Goal: Task Accomplishment & Management: Manage account settings

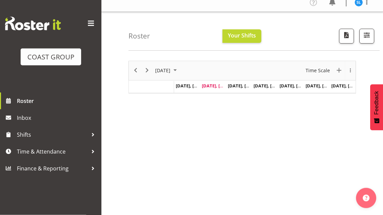
scroll to position [6, 0]
click at [143, 68] on span "Next" at bounding box center [147, 70] width 8 height 8
click at [155, 72] on span "September 2025" at bounding box center [162, 70] width 17 height 8
click at [149, 69] on span "Next" at bounding box center [147, 70] width 8 height 8
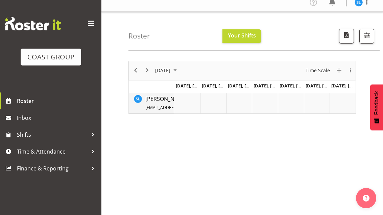
click at [161, 104] on span "Sittipan Leela-Araysakul boat_sod@hotmail.com / 021 373 798" at bounding box center [191, 103] width 92 height 16
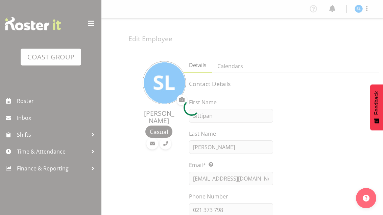
select select "TimelineWeek"
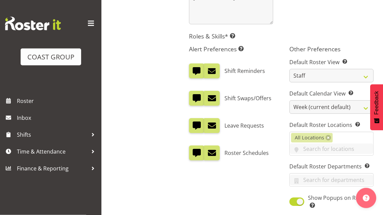
scroll to position [281, 0]
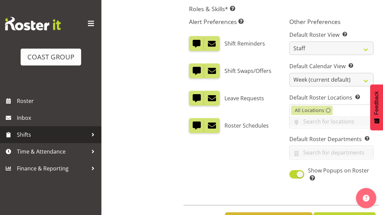
click at [85, 131] on span "Shifts" at bounding box center [52, 135] width 71 height 10
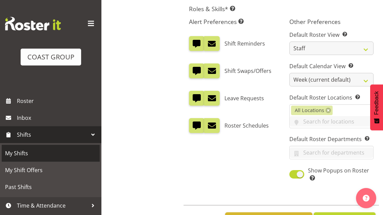
click at [22, 150] on span "My Shifts" at bounding box center [50, 153] width 91 height 10
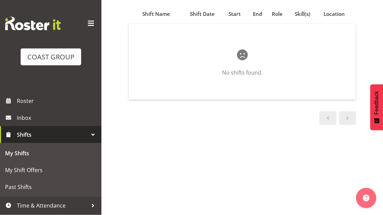
scroll to position [69, 0]
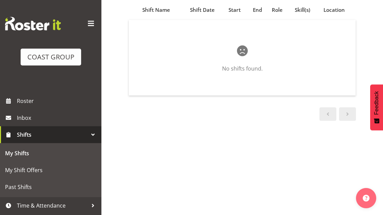
click at [86, 139] on span "Shifts" at bounding box center [52, 135] width 71 height 10
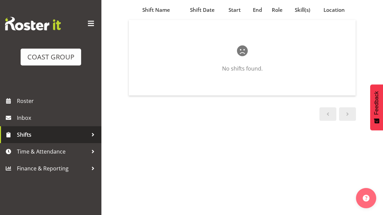
click at [28, 148] on span "Time & Attendance" at bounding box center [52, 152] width 71 height 10
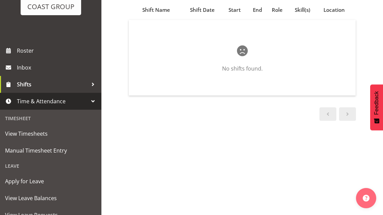
scroll to position [51, 0]
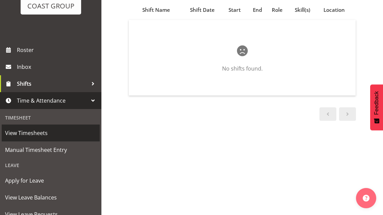
click at [12, 135] on span "View Timesheets" at bounding box center [50, 133] width 91 height 10
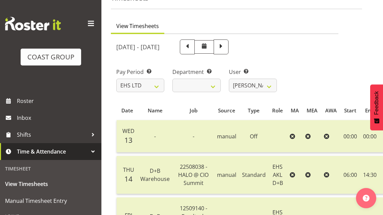
scroll to position [41, 0]
click at [225, 45] on span at bounding box center [221, 46] width 9 height 9
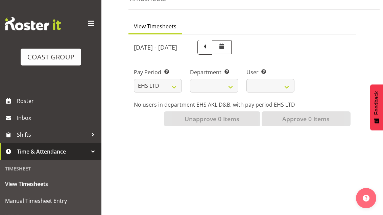
select select
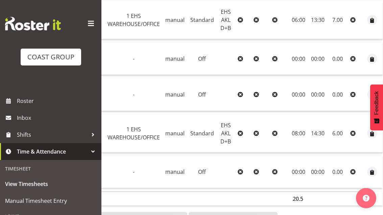
scroll to position [0, 73]
click at [34, 186] on span "View Timesheets" at bounding box center [50, 184] width 91 height 10
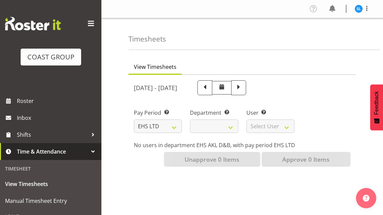
select select
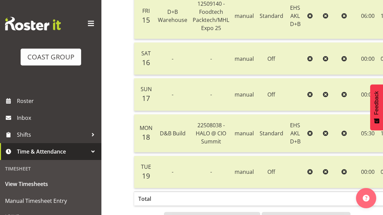
click at [90, 153] on div at bounding box center [93, 152] width 10 height 10
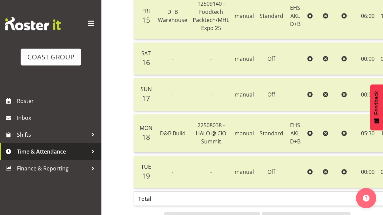
click at [86, 23] on span at bounding box center [91, 23] width 11 height 11
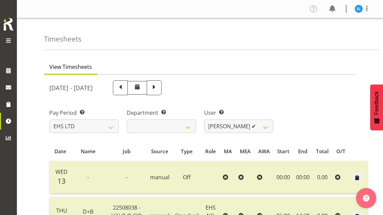
click at [367, 8] on span at bounding box center [367, 8] width 8 height 8
click at [336, 38] on link "Log Out" at bounding box center [338, 35] width 65 height 12
